Goal: Transaction & Acquisition: Purchase product/service

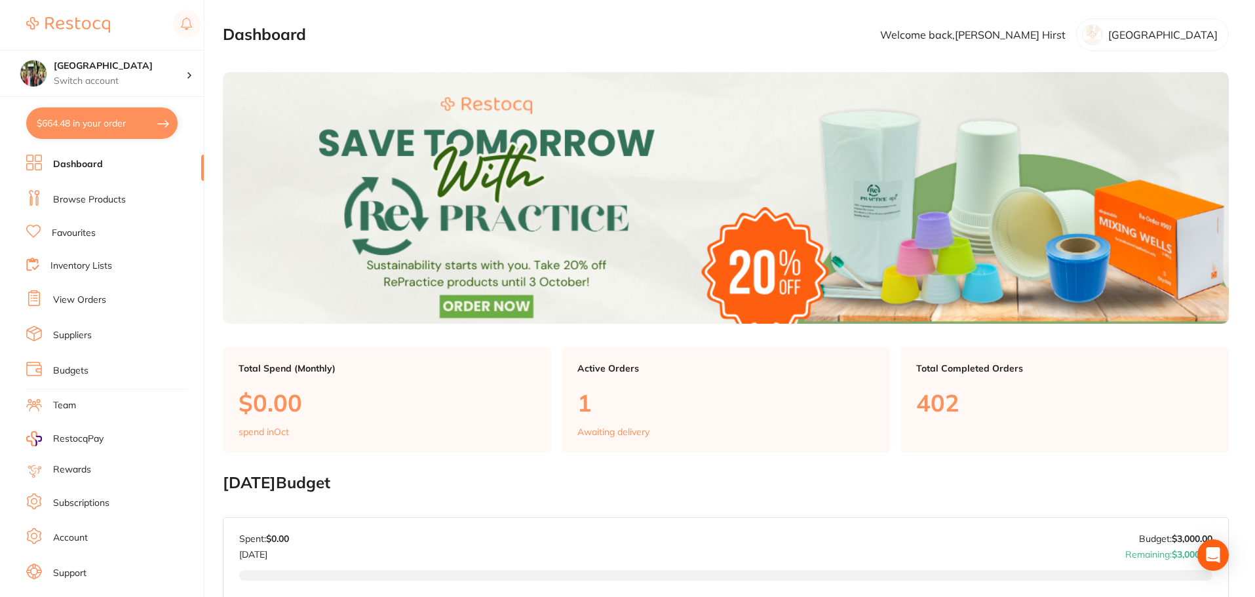
scroll to position [22, 0]
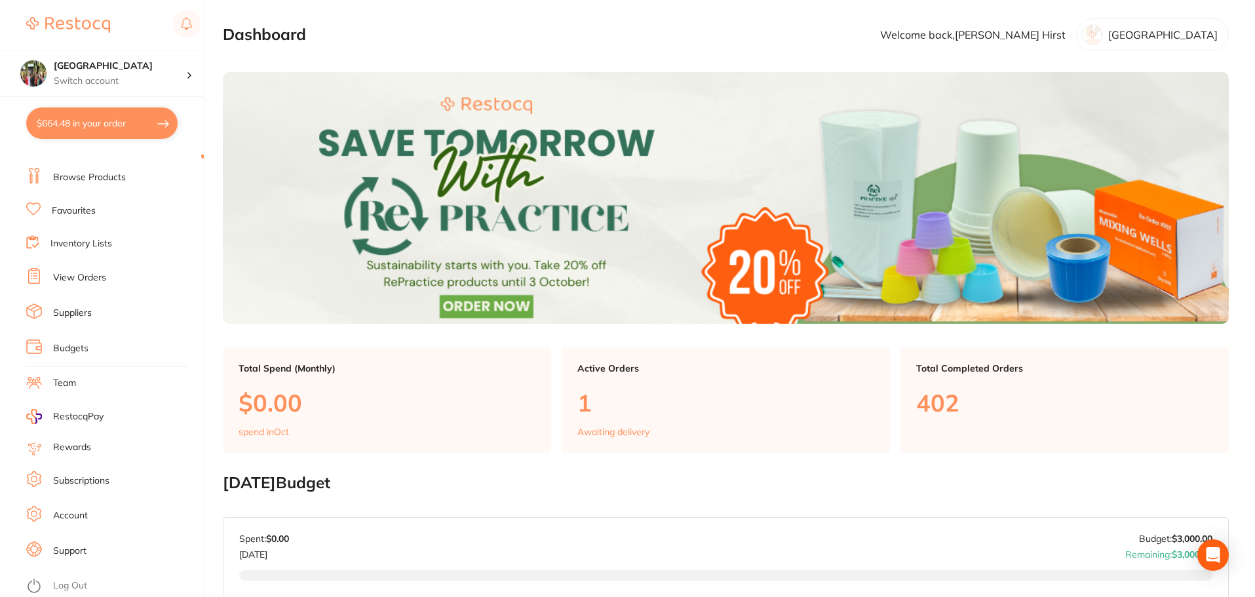
click at [91, 242] on link "Inventory Lists" at bounding box center [81, 243] width 62 height 13
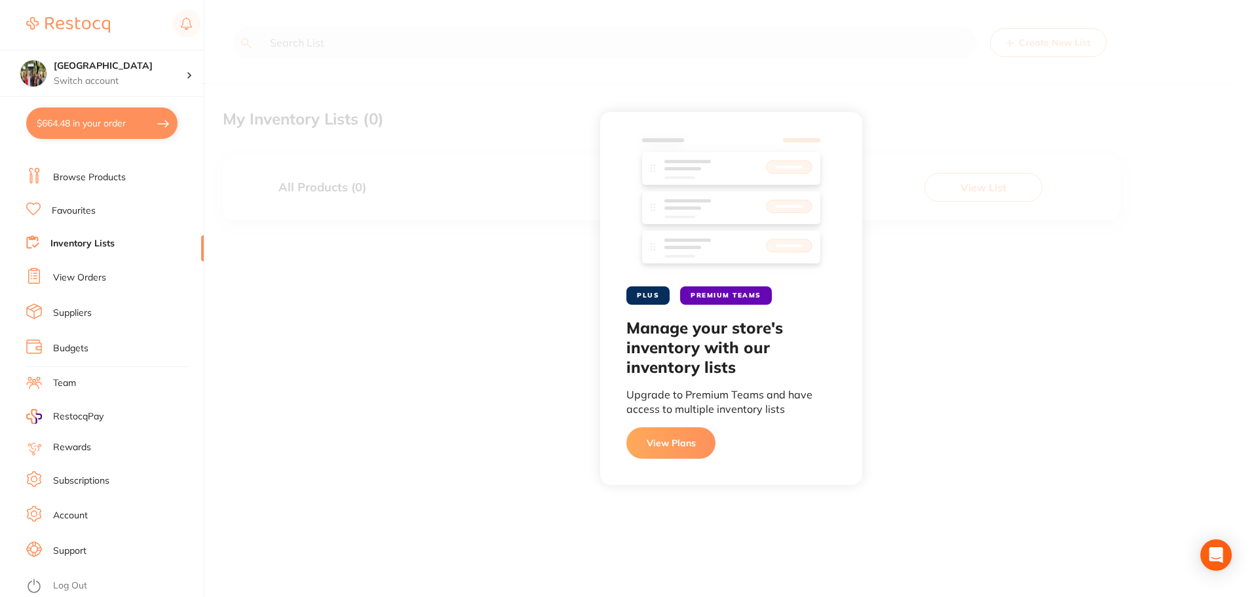
click at [84, 278] on link "View Orders" at bounding box center [79, 277] width 53 height 13
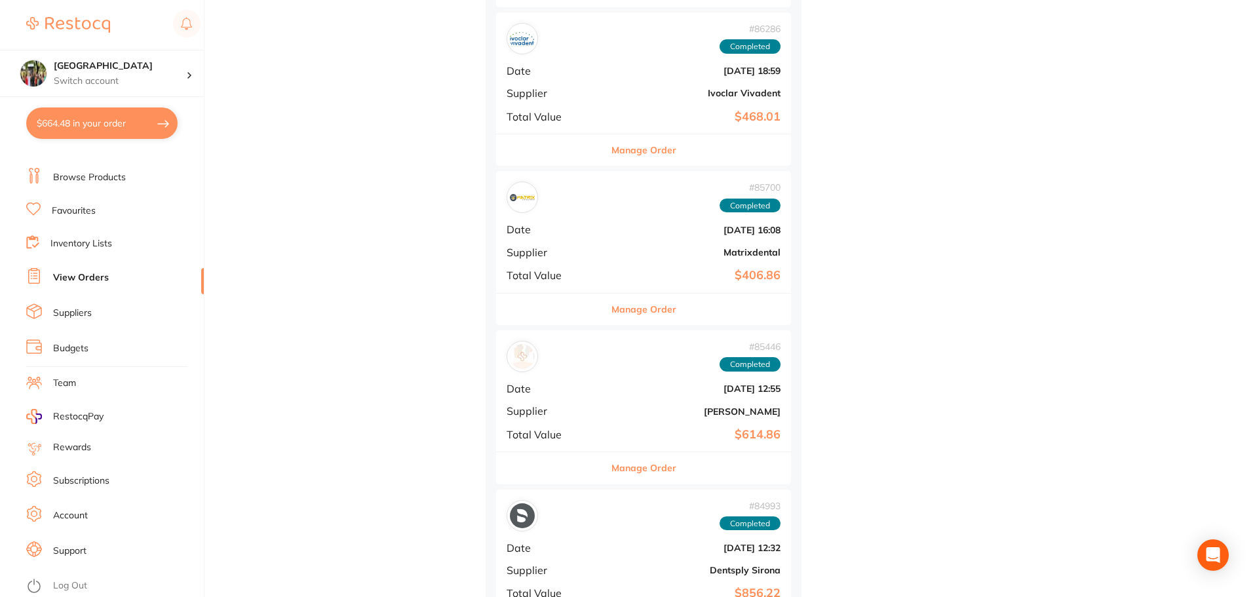
scroll to position [2097, 0]
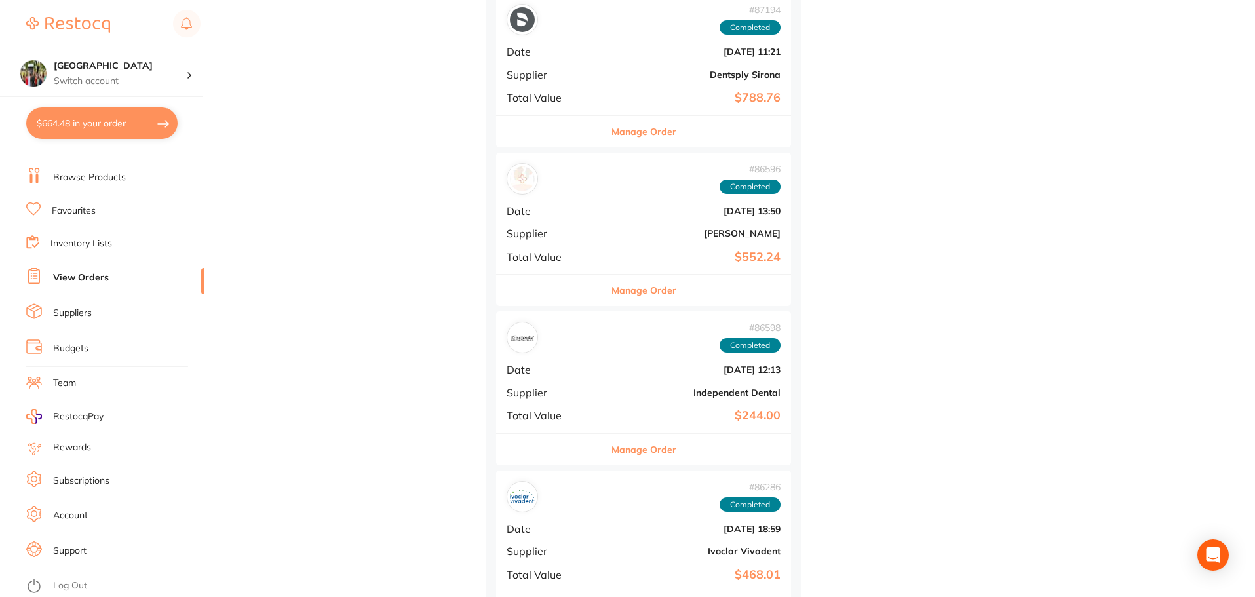
click at [100, 120] on button "$664.48 in your order" at bounding box center [101, 122] width 151 height 31
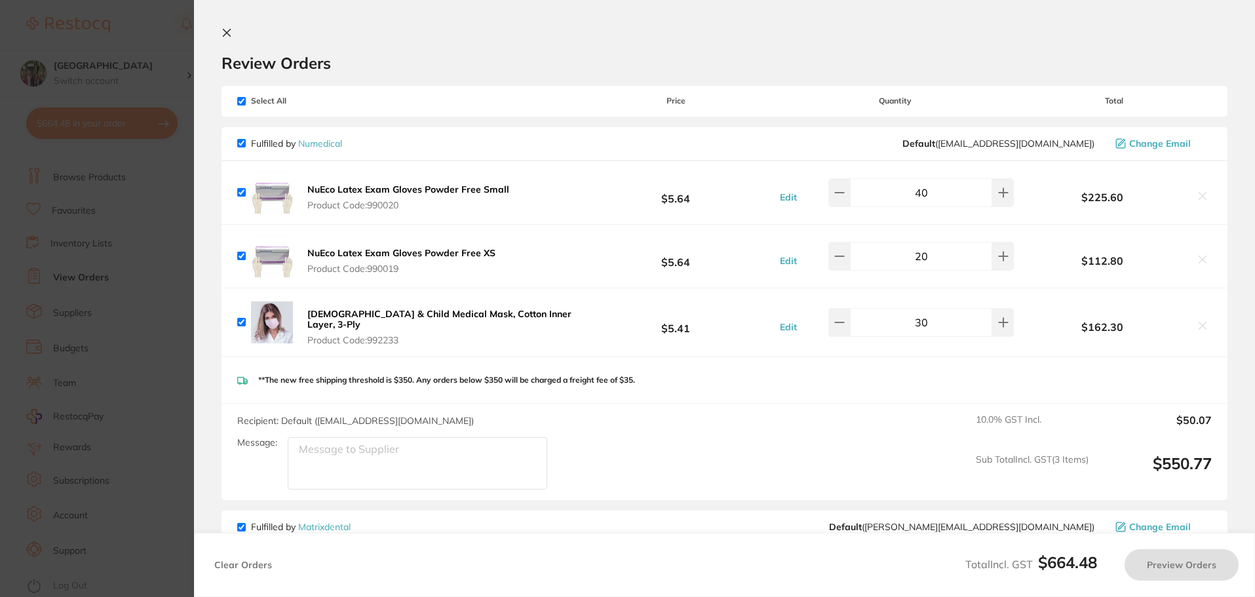
checkbox input "true"
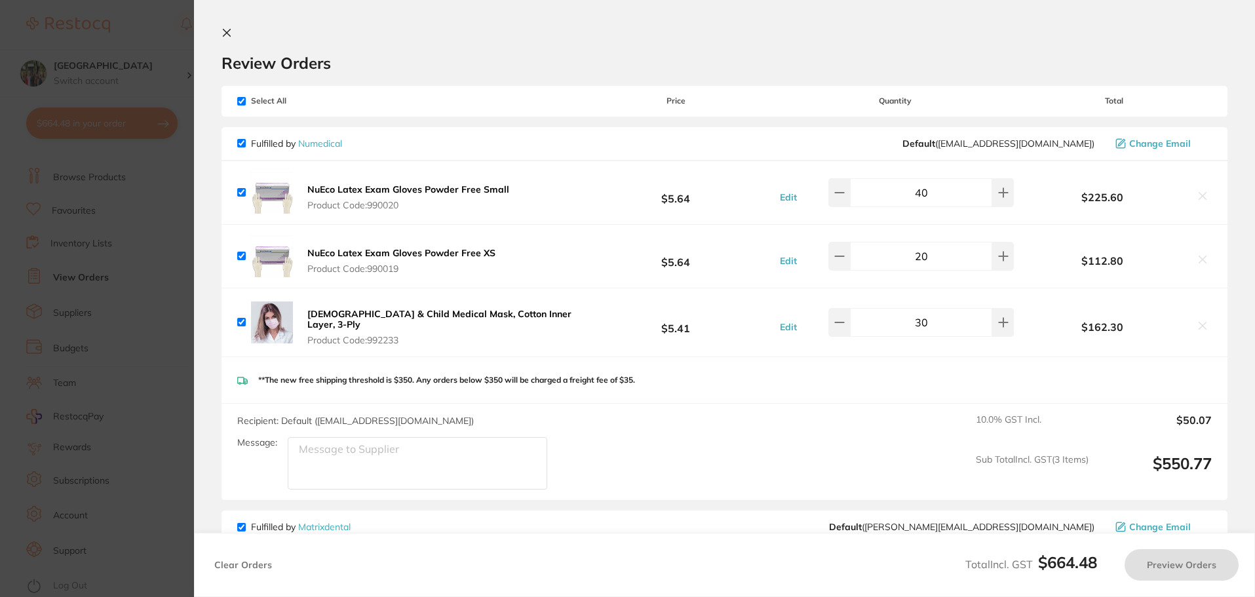
checkbox input "true"
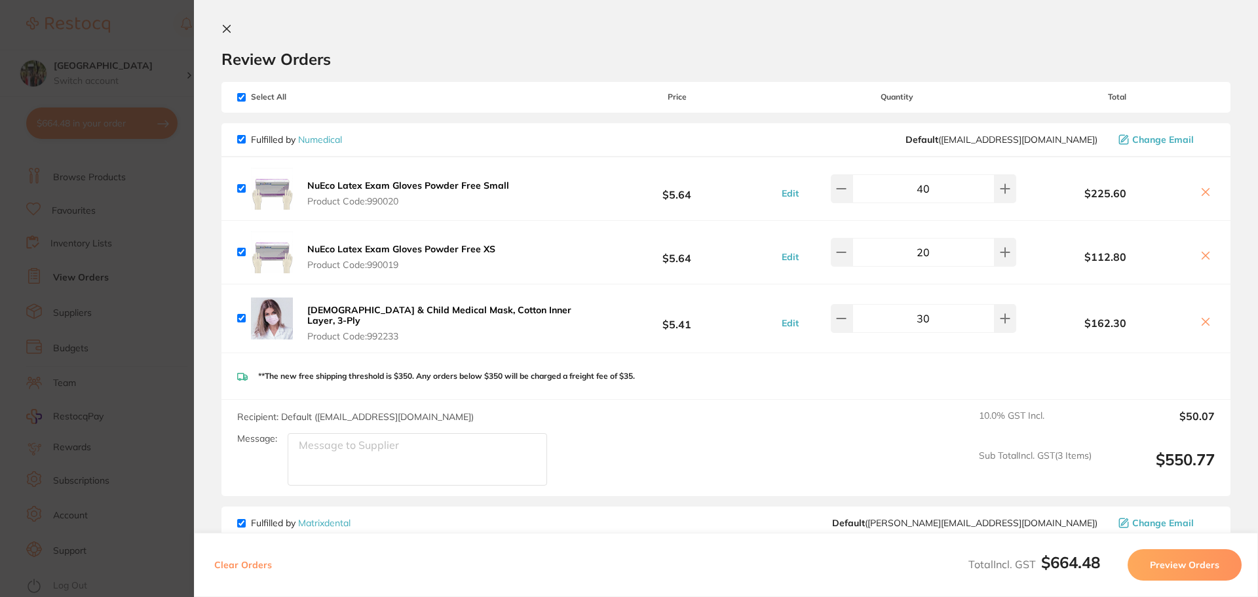
scroll to position [0, 0]
